Goal: Information Seeking & Learning: Learn about a topic

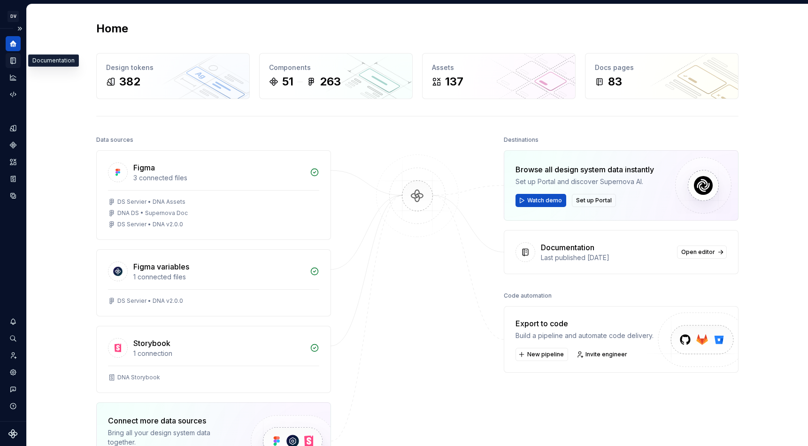
click at [12, 61] on icon "Documentation" at bounding box center [13, 61] width 5 height 6
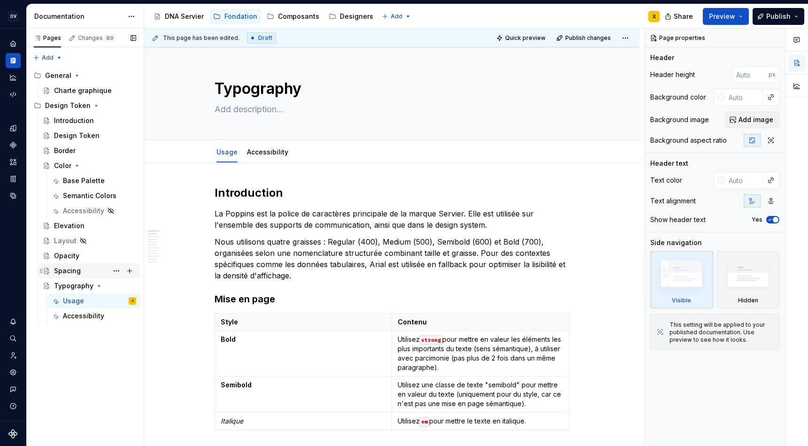
click at [75, 272] on div "Spacing" at bounding box center [67, 270] width 27 height 9
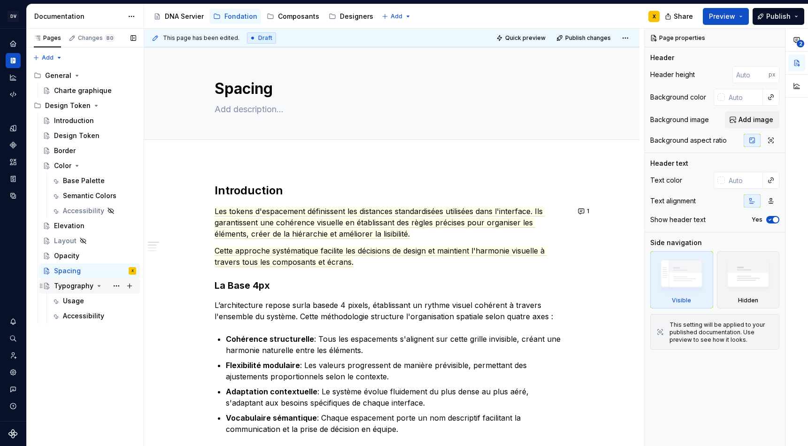
click at [98, 286] on icon "Page tree" at bounding box center [99, 286] width 8 height 8
click at [59, 242] on div "Layout" at bounding box center [65, 240] width 23 height 9
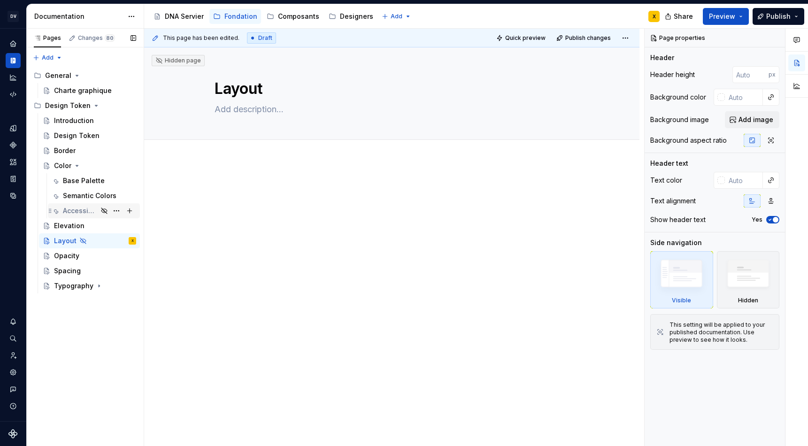
click at [78, 212] on div "Accessibility" at bounding box center [80, 210] width 35 height 9
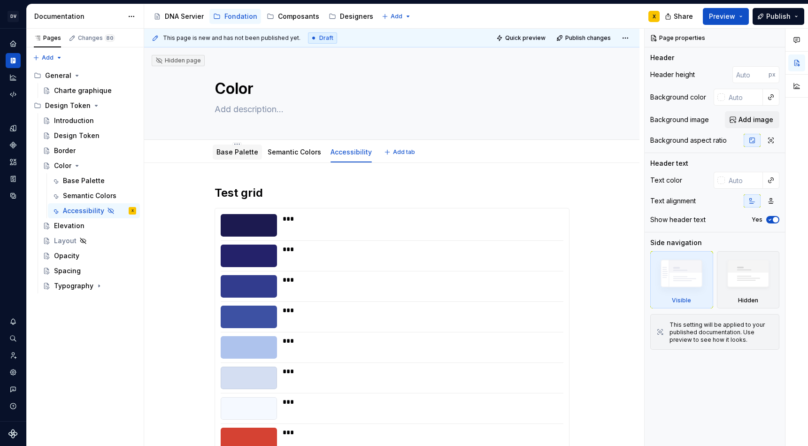
click at [243, 153] on link "Base Palette" at bounding box center [237, 152] width 42 height 8
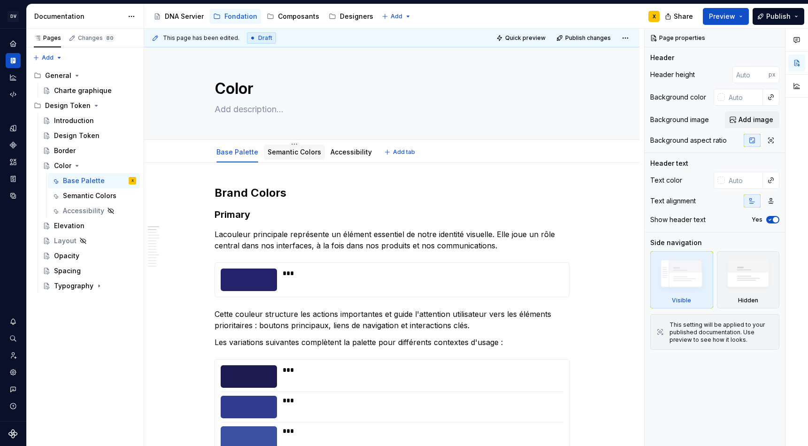
click at [291, 157] on div "Semantic Colors" at bounding box center [295, 152] width 54 height 11
click at [340, 155] on link "Accessibility" at bounding box center [351, 152] width 41 height 8
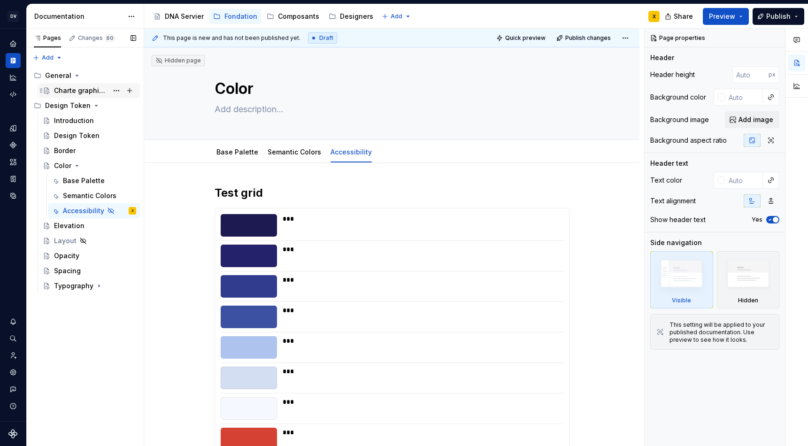
click at [72, 92] on div "Charte graphique" at bounding box center [81, 90] width 54 height 9
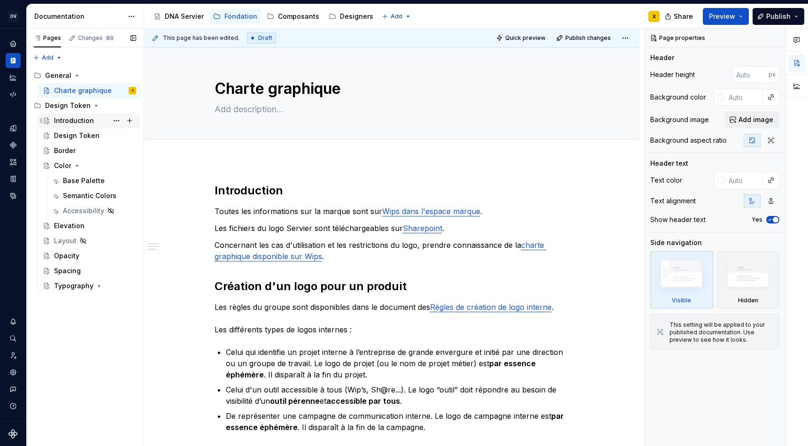
click at [67, 119] on div "Introduction" at bounding box center [74, 120] width 40 height 9
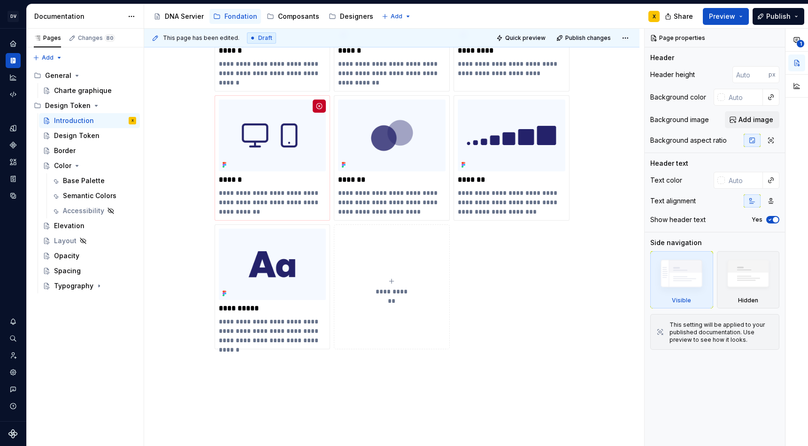
scroll to position [238, 0]
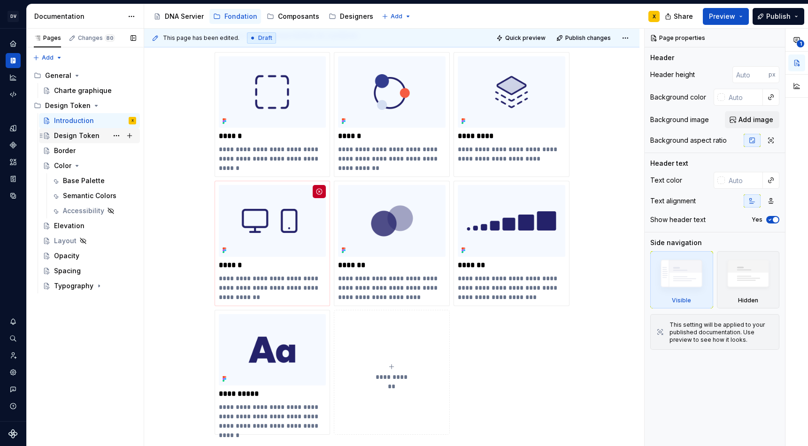
click at [80, 137] on div "Design Token" at bounding box center [77, 135] width 46 height 9
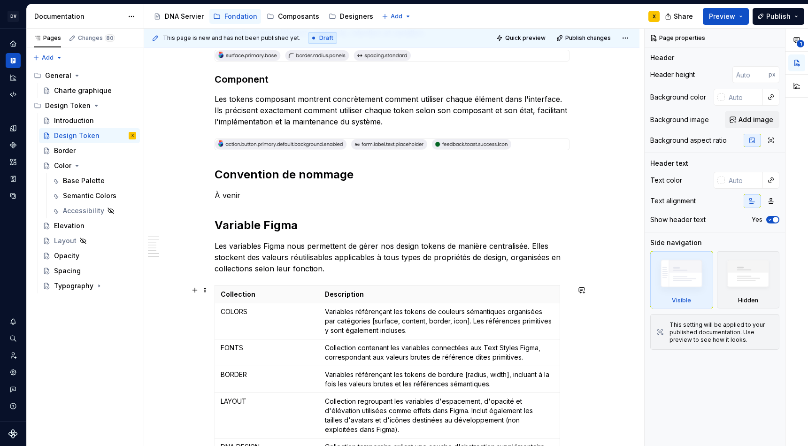
scroll to position [853, 0]
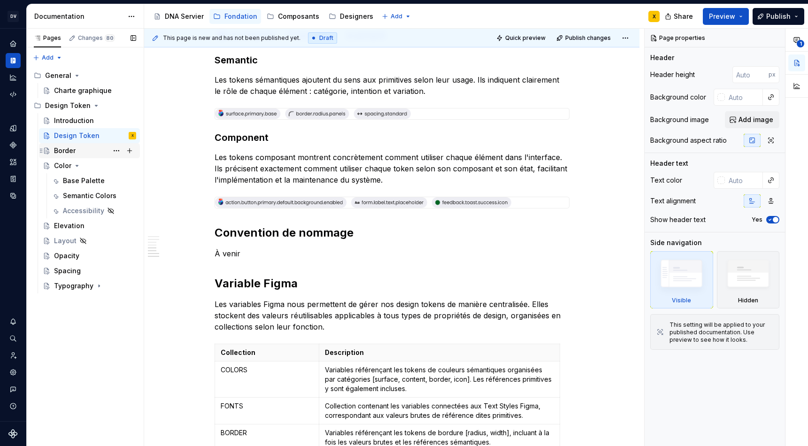
click at [66, 149] on div "Border" at bounding box center [65, 150] width 22 height 9
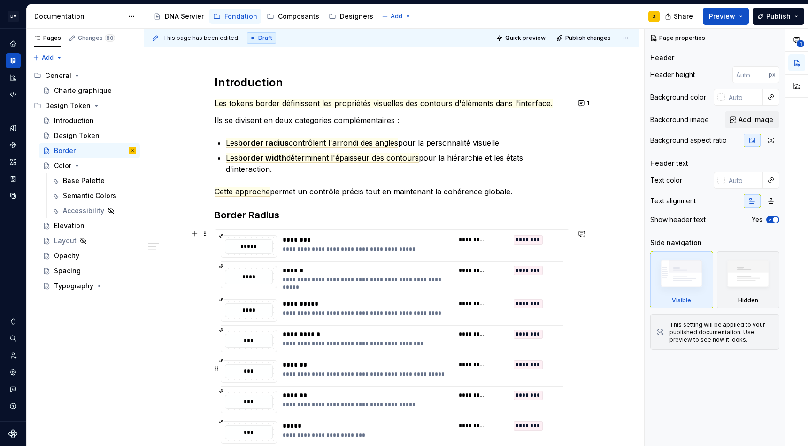
scroll to position [89, 0]
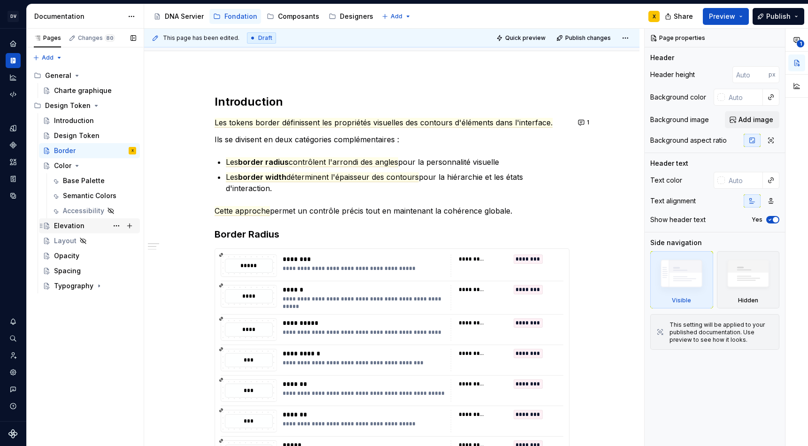
click at [64, 228] on div "Elevation" at bounding box center [69, 225] width 31 height 9
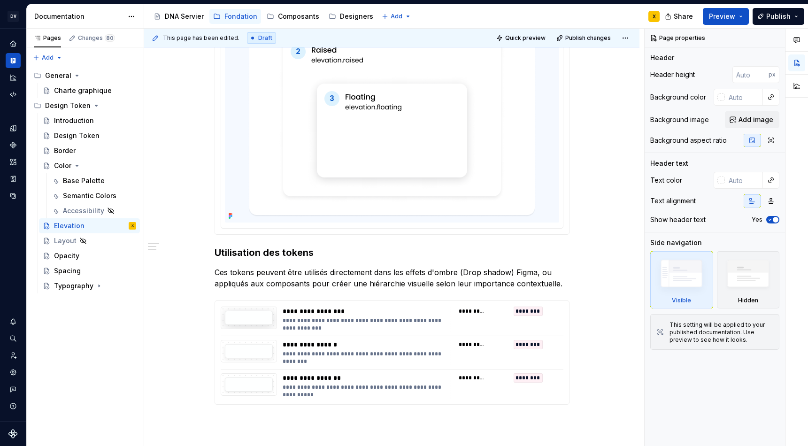
scroll to position [361, 0]
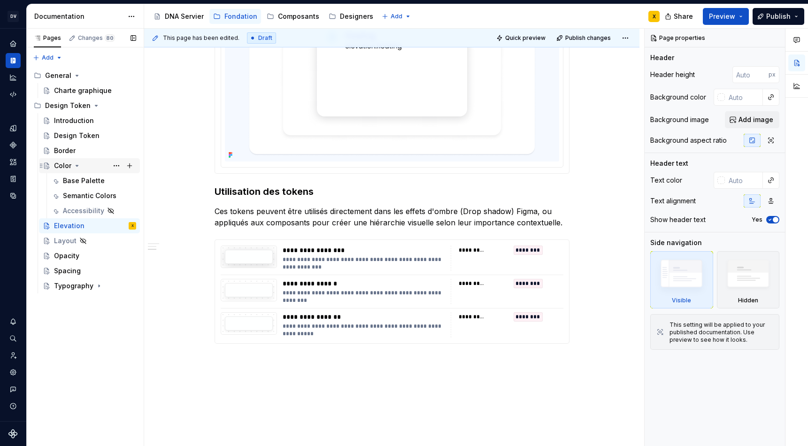
click at [76, 166] on icon "Page tree" at bounding box center [77, 165] width 2 height 1
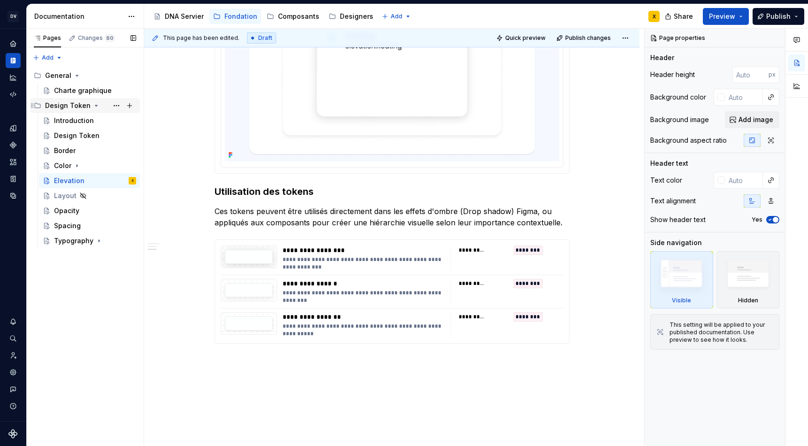
click at [93, 104] on icon "Page tree" at bounding box center [97, 106] width 8 height 8
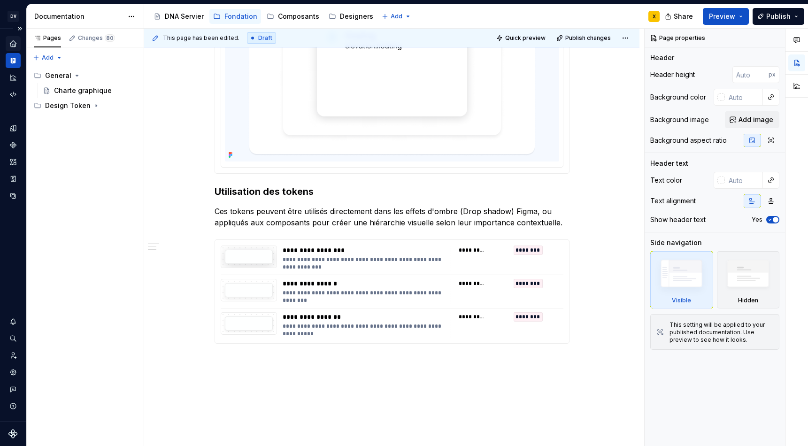
type textarea "*"
click at [10, 41] on icon "Home" at bounding box center [13, 43] width 8 height 8
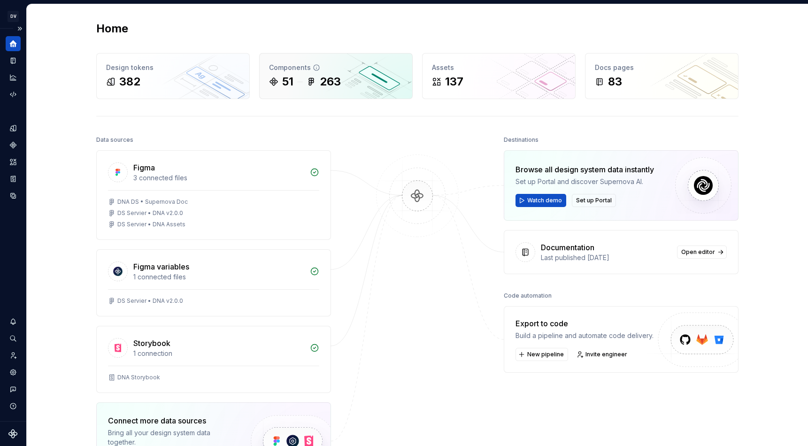
click at [317, 82] on div "263" at bounding box center [324, 81] width 34 height 15
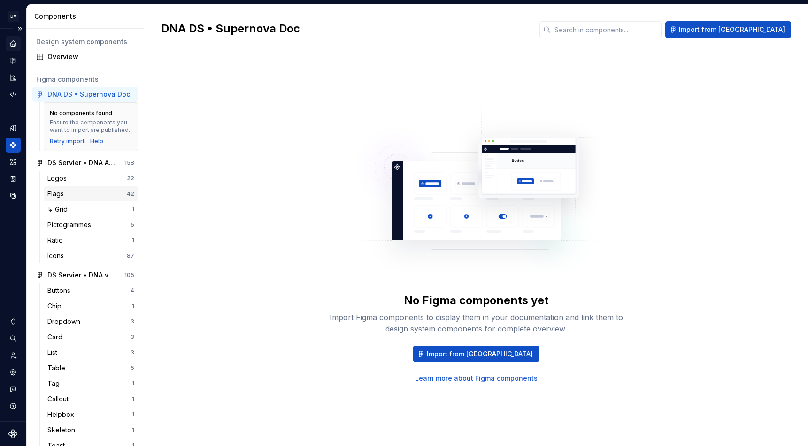
click at [58, 195] on div "Flags" at bounding box center [57, 193] width 20 height 9
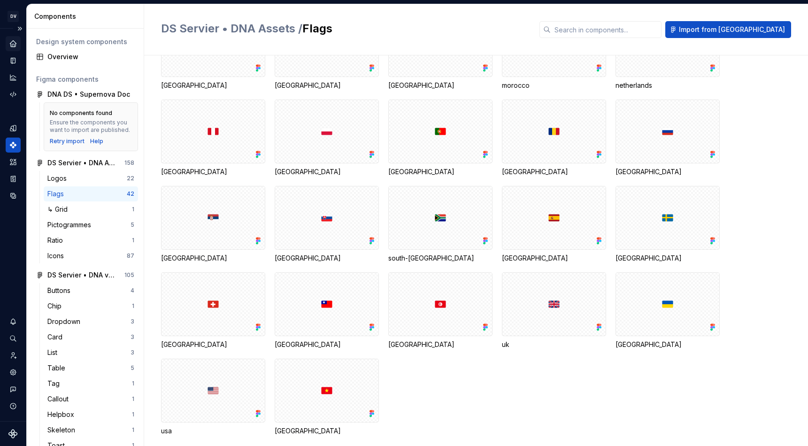
scroll to position [436, 0]
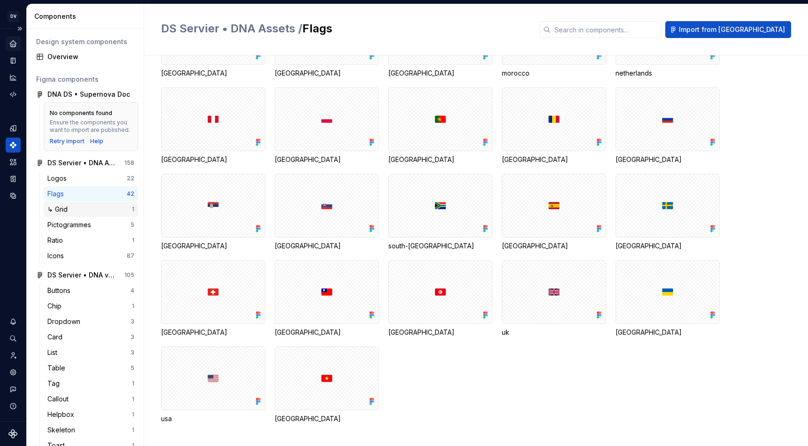
click at [67, 212] on div "↳ Grid" at bounding box center [59, 209] width 24 height 9
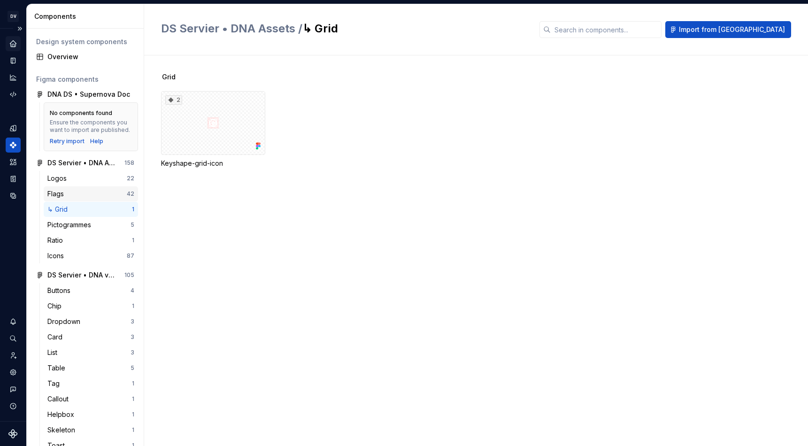
click at [60, 195] on div "Flags" at bounding box center [57, 193] width 20 height 9
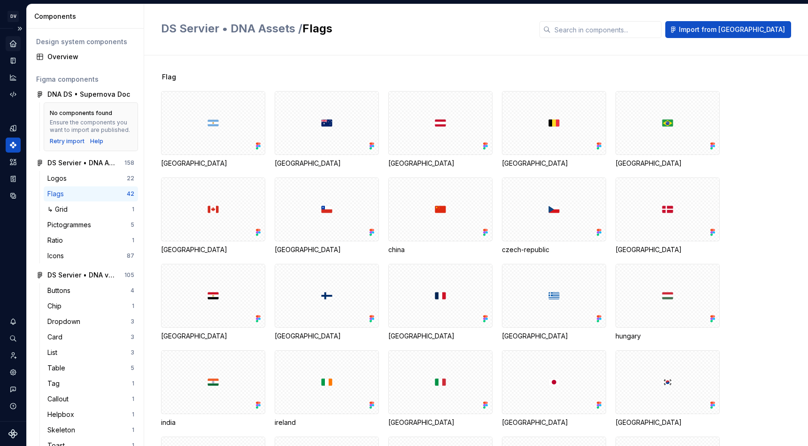
click at [154, 62] on div "Flag [GEOGRAPHIC_DATA] [GEOGRAPHIC_DATA] [GEOGRAPHIC_DATA] [GEOGRAPHIC_DATA] [G…" at bounding box center [476, 250] width 664 height 391
click at [69, 210] on div "↳ Grid" at bounding box center [59, 209] width 24 height 9
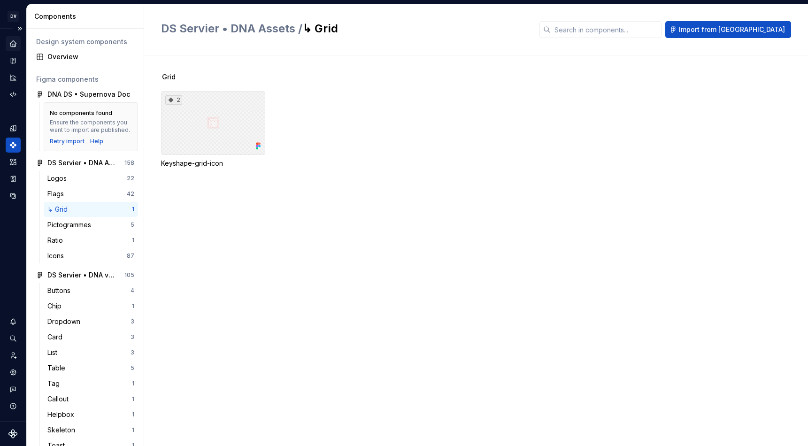
click at [211, 126] on div "2" at bounding box center [213, 123] width 104 height 64
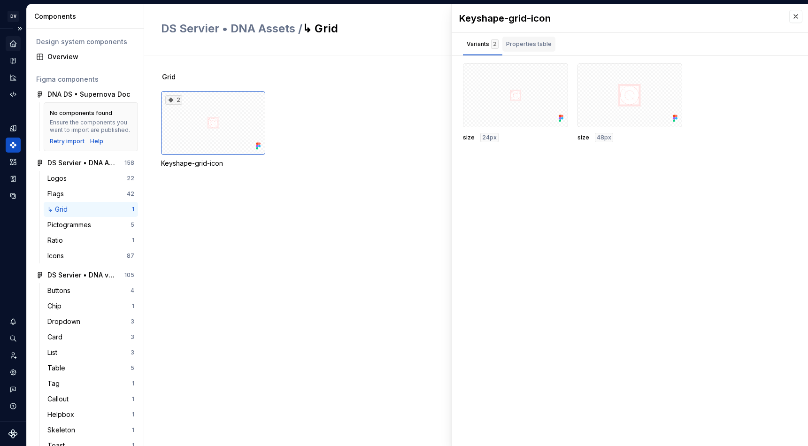
click at [536, 42] on div "Properties table" at bounding box center [529, 43] width 46 height 9
click at [474, 42] on div "Variants 2" at bounding box center [483, 43] width 32 height 9
click at [558, 75] on button "button" at bounding box center [557, 74] width 13 height 13
click at [521, 92] on div "Open in [GEOGRAPHIC_DATA]" at bounding box center [527, 102] width 61 height 28
click at [13, 44] on icon "Home" at bounding box center [13, 43] width 8 height 8
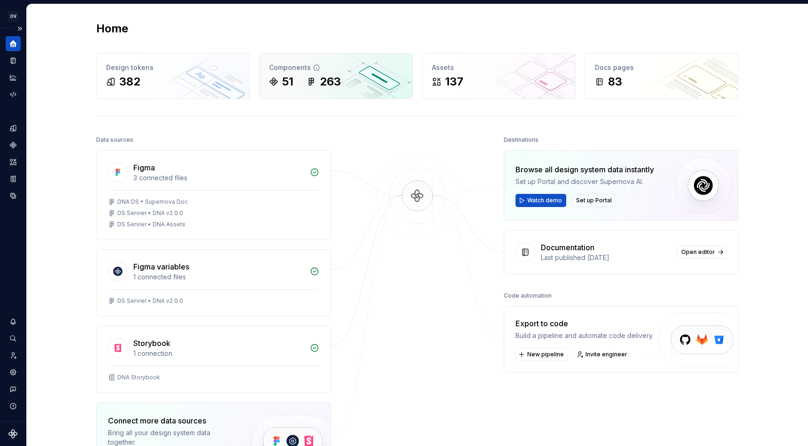
click at [306, 88] on div "51 263" at bounding box center [336, 81] width 134 height 15
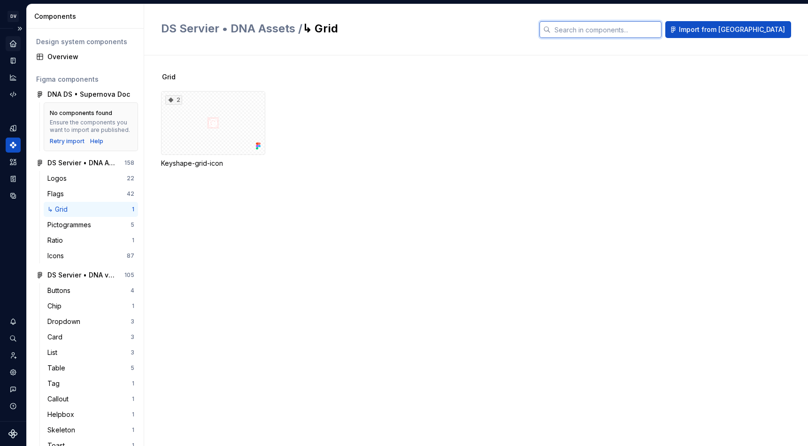
click at [615, 27] on input "text" at bounding box center [606, 29] width 111 height 17
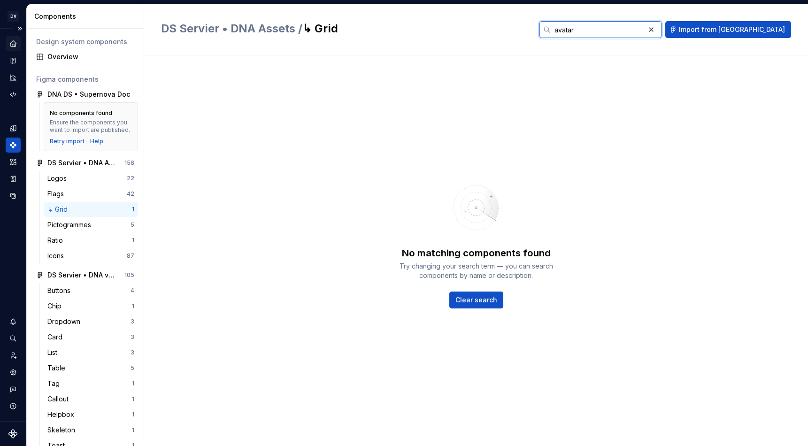
type input "avatar"
click at [645, 30] on input "avatar" at bounding box center [598, 29] width 94 height 17
click at [72, 56] on div "Overview" at bounding box center [90, 56] width 87 height 9
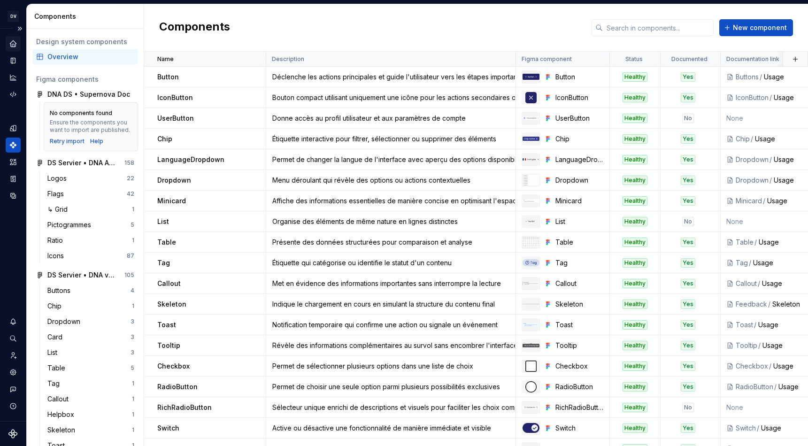
click at [19, 46] on div "Home" at bounding box center [13, 43] width 15 height 15
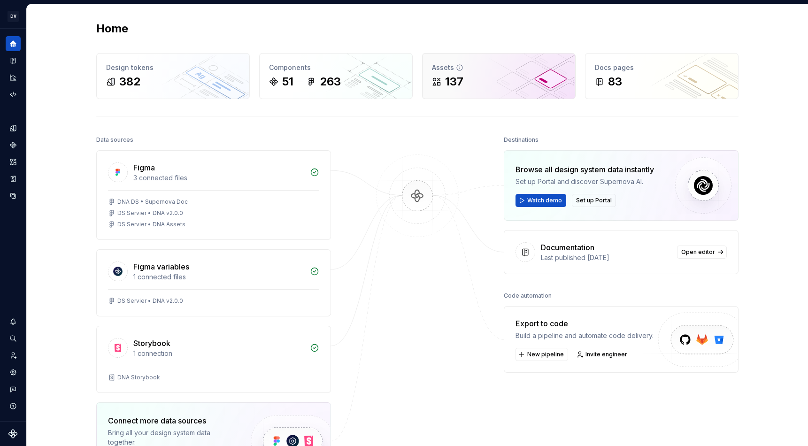
click at [498, 75] on div "137" at bounding box center [499, 81] width 134 height 15
